Goal: Task Accomplishment & Management: Use online tool/utility

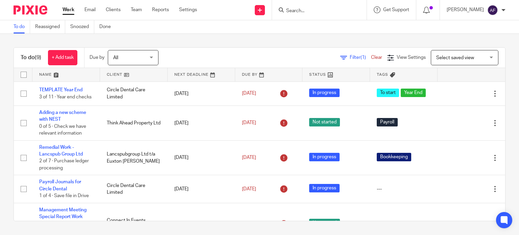
scroll to position [142, 0]
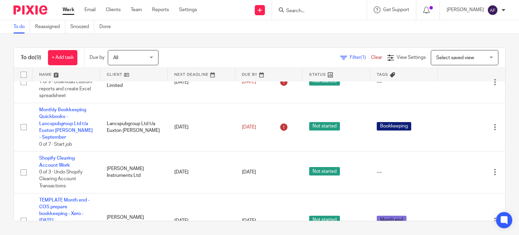
click at [341, 11] on input "Search" at bounding box center [316, 11] width 61 height 6
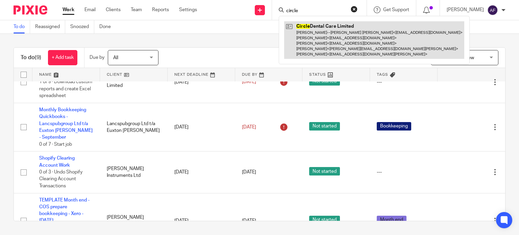
type input "circle"
click at [347, 35] on link at bounding box center [374, 40] width 180 height 38
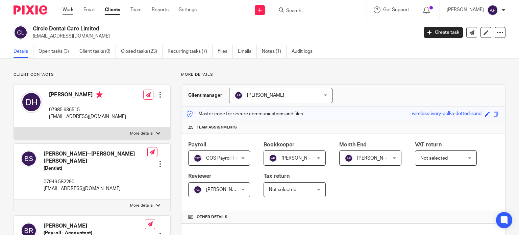
click at [67, 7] on link "Work" at bounding box center [68, 9] width 11 height 7
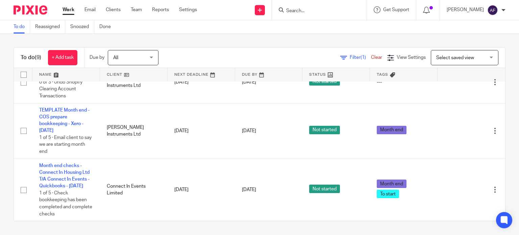
scroll to position [251, 0]
click at [229, 33] on div "To do Reassigned Snoozed Done" at bounding box center [259, 27] width 519 height 14
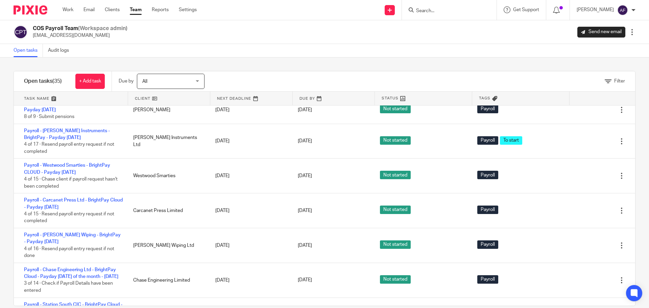
scroll to position [203, 0]
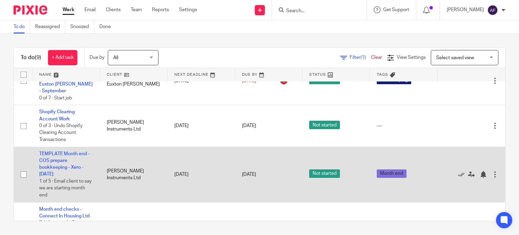
scroll to position [184, 0]
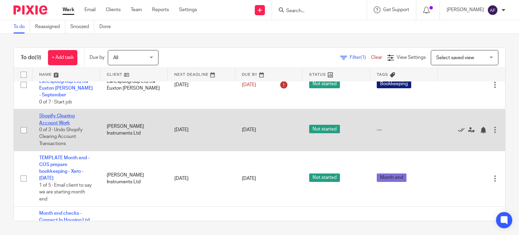
click at [60, 125] on link "Shopify Clearing Account Work" at bounding box center [56, 119] width 35 height 11
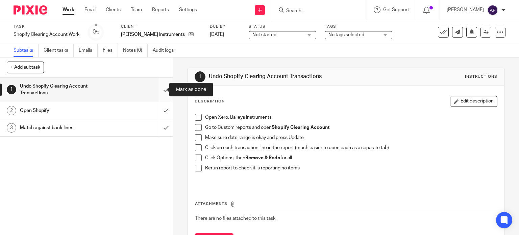
click at [159, 88] on input "submit" at bounding box center [86, 90] width 173 height 24
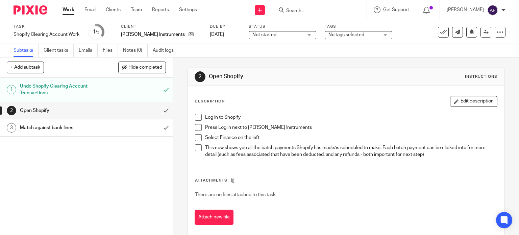
click at [379, 136] on p "Select Finance on the left" at bounding box center [351, 137] width 292 height 7
click at [159, 107] on input "submit" at bounding box center [86, 110] width 173 height 17
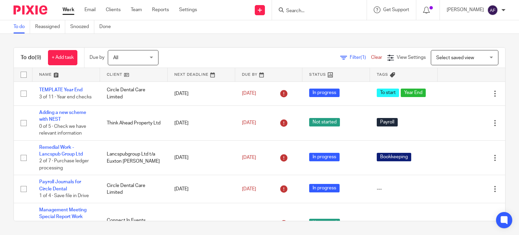
scroll to position [251, 0]
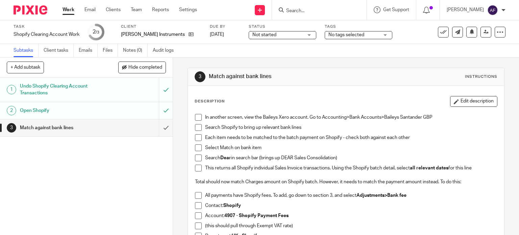
click at [158, 128] on input "submit" at bounding box center [86, 127] width 173 height 17
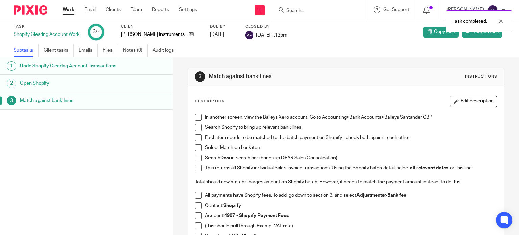
click at [66, 9] on link "Work" at bounding box center [69, 9] width 12 height 7
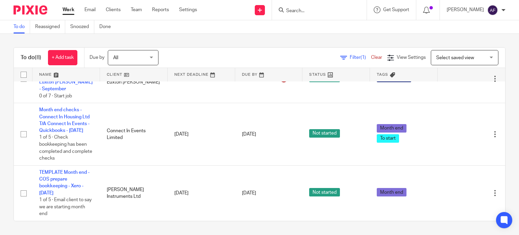
scroll to position [210, 0]
